Goal: Task Accomplishment & Management: Manage account settings

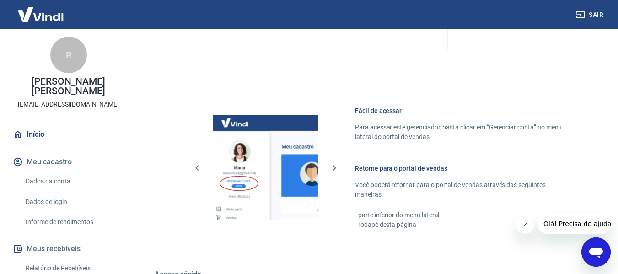
scroll to position [457, 0]
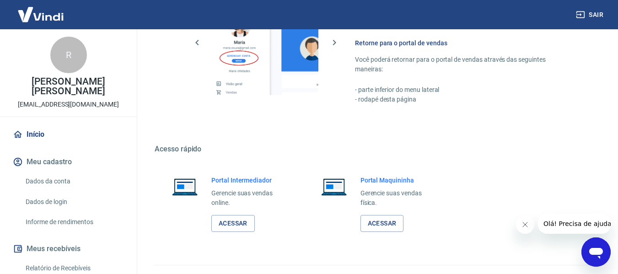
drag, startPoint x: 232, startPoint y: 225, endPoint x: 233, endPoint y: 214, distance: 11.5
click at [232, 225] on link "Acessar" at bounding box center [232, 223] width 43 height 17
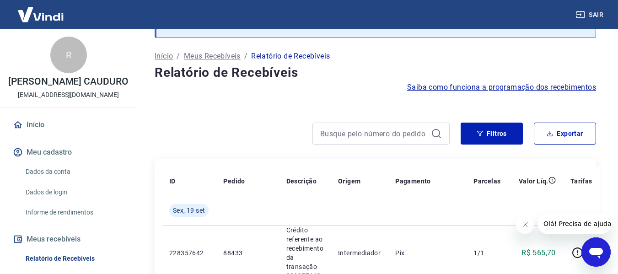
scroll to position [48, 0]
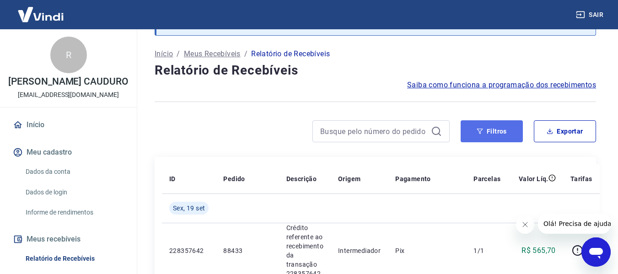
click at [498, 130] on button "Filtros" at bounding box center [492, 131] width 62 height 22
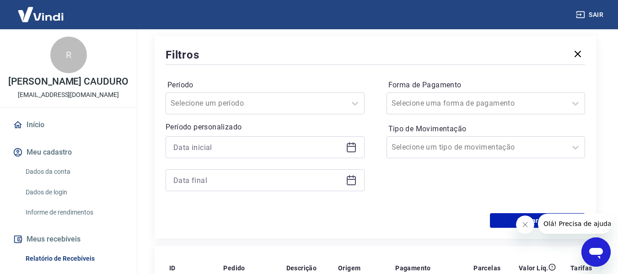
scroll to position [185, 0]
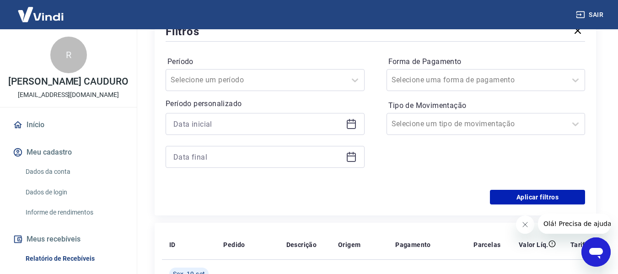
click at [353, 128] on icon at bounding box center [351, 123] width 11 height 11
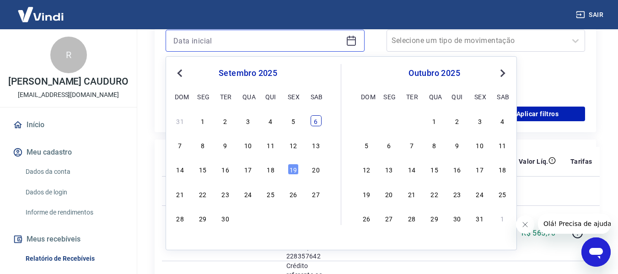
scroll to position [276, 0]
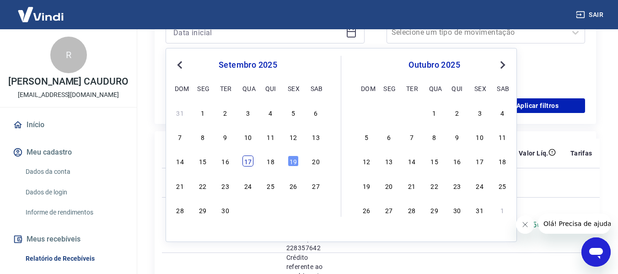
click at [252, 158] on div "17" at bounding box center [247, 161] width 11 height 11
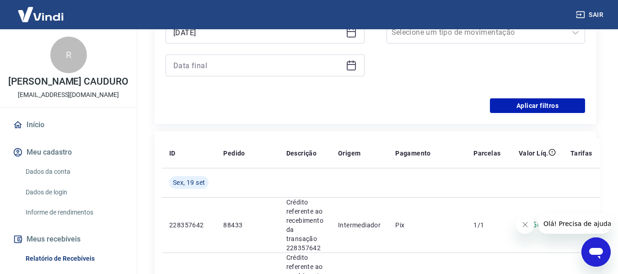
type input "[DATE]"
click at [353, 65] on icon at bounding box center [351, 65] width 11 height 11
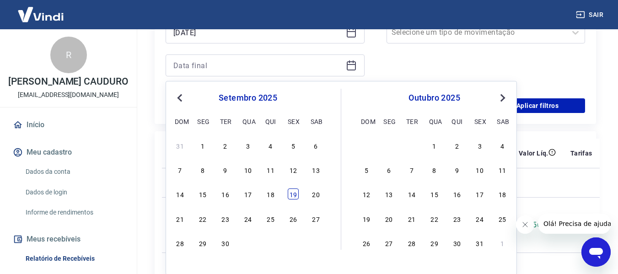
click at [292, 195] on div "19" at bounding box center [293, 193] width 11 height 11
type input "[DATE]"
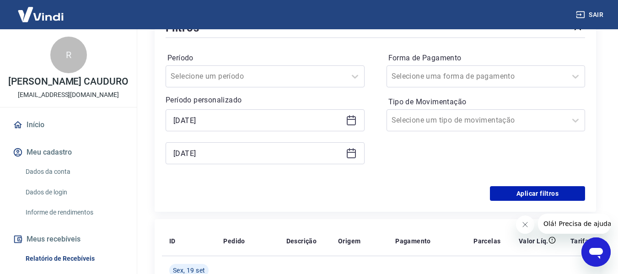
scroll to position [185, 0]
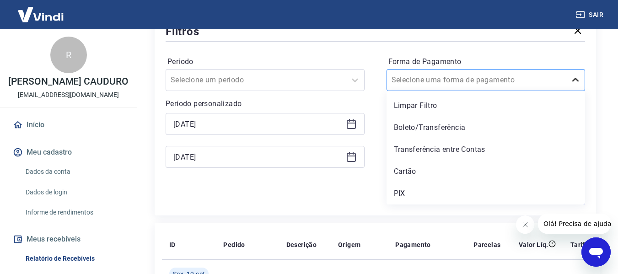
click at [576, 83] on icon at bounding box center [575, 80] width 11 height 11
click at [411, 190] on div "PIX" at bounding box center [485, 193] width 199 height 18
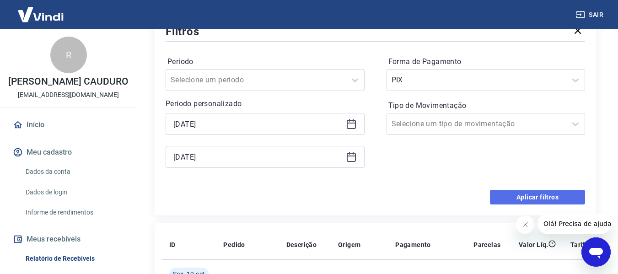
click at [545, 193] on button "Aplicar filtros" at bounding box center [537, 197] width 95 height 15
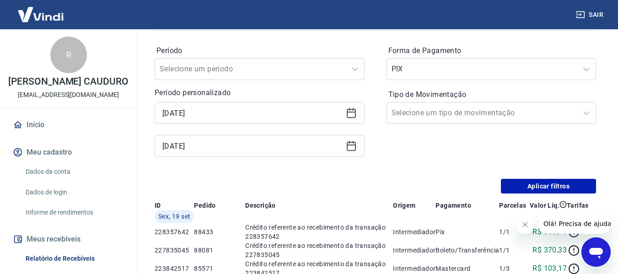
click at [527, 223] on icon "Fechar mensagem da empresa" at bounding box center [524, 224] width 7 height 7
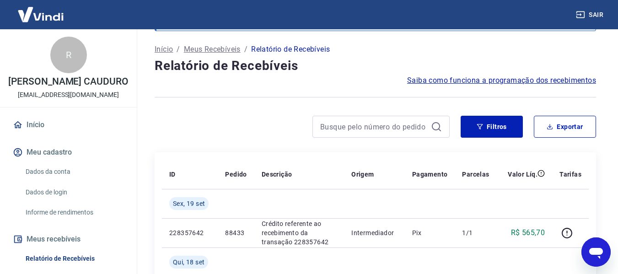
scroll to position [48, 0]
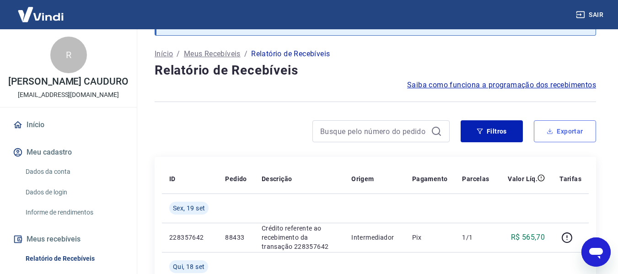
click at [556, 131] on button "Exportar" at bounding box center [565, 131] width 62 height 22
type input "[DATE]"
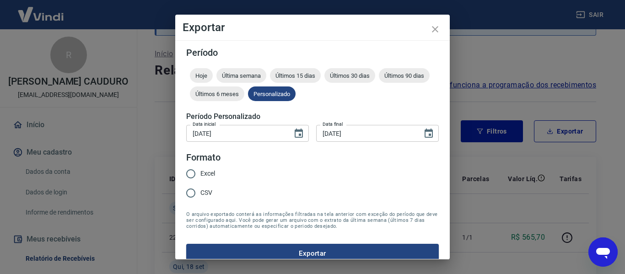
click at [205, 176] on span "Excel" at bounding box center [207, 174] width 15 height 10
click at [200, 176] on input "Excel" at bounding box center [190, 173] width 19 height 19
radio input "true"
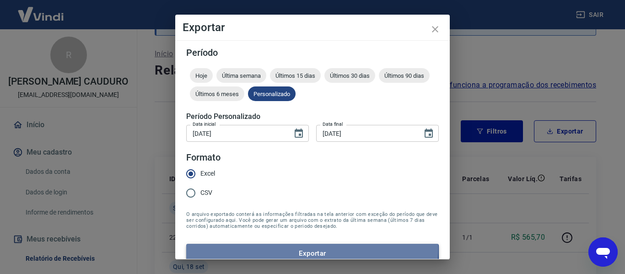
click at [312, 248] on button "Exportar" at bounding box center [312, 253] width 252 height 19
